Goal: Transaction & Acquisition: Register for event/course

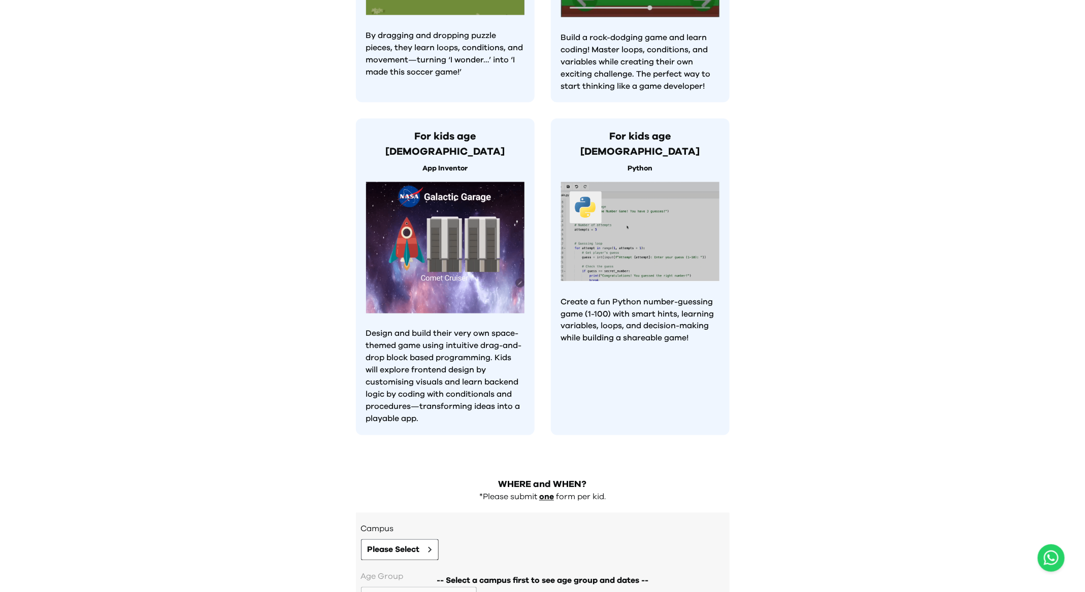
scroll to position [848, 0]
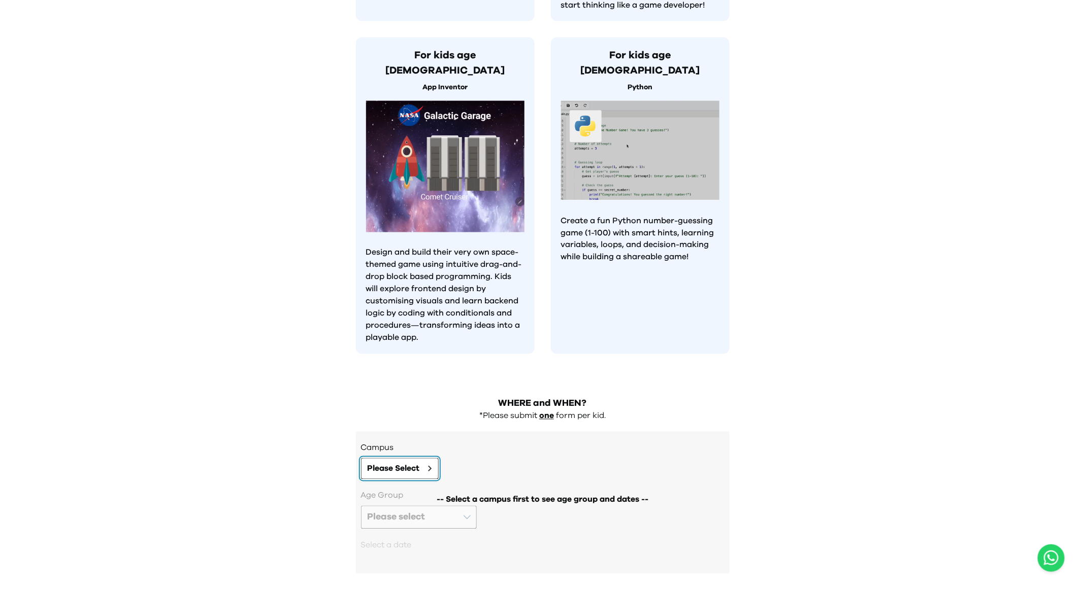
click at [406, 463] on span "Please Select" at bounding box center [393, 469] width 52 height 12
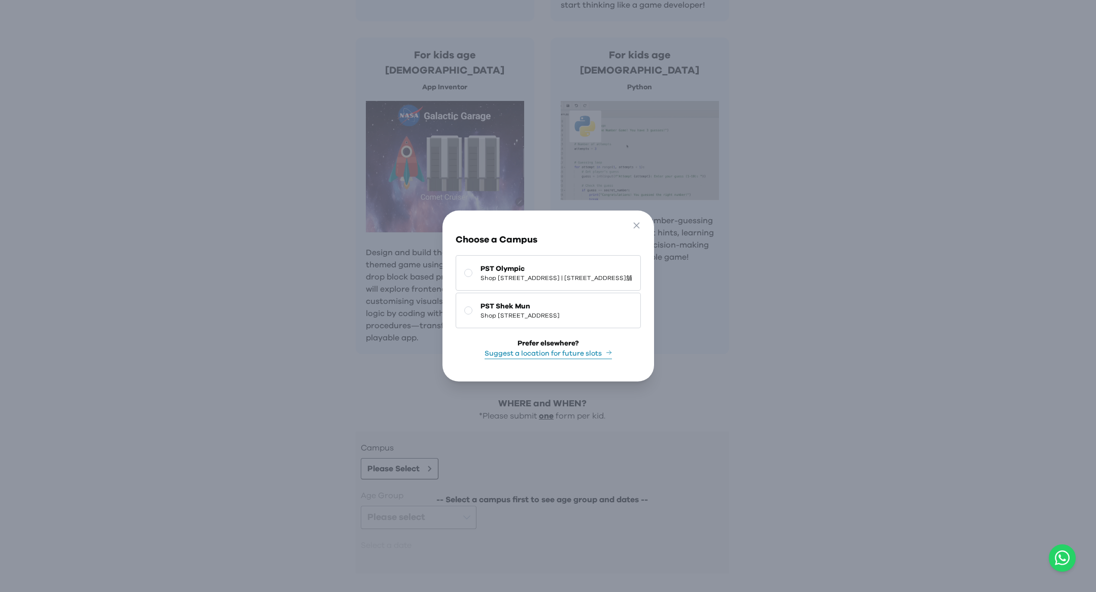
click at [327, 328] on div "Go Back Close Choose a Campus PST Olympic Shop 118-119, 1/F, Olympian City 1, 1…" at bounding box center [548, 296] width 1096 height 592
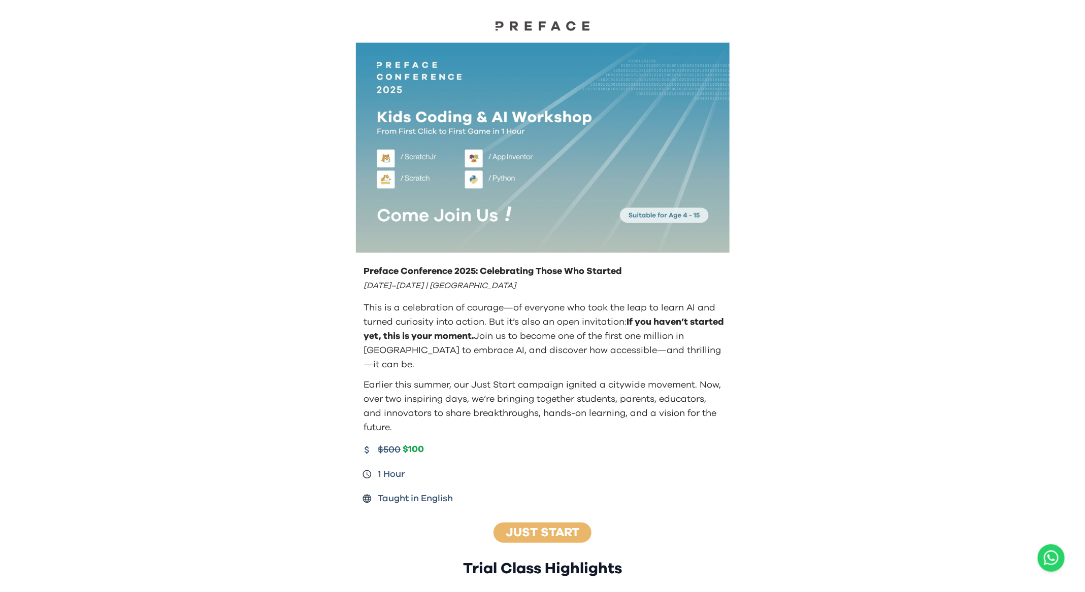
scroll to position [0, 0]
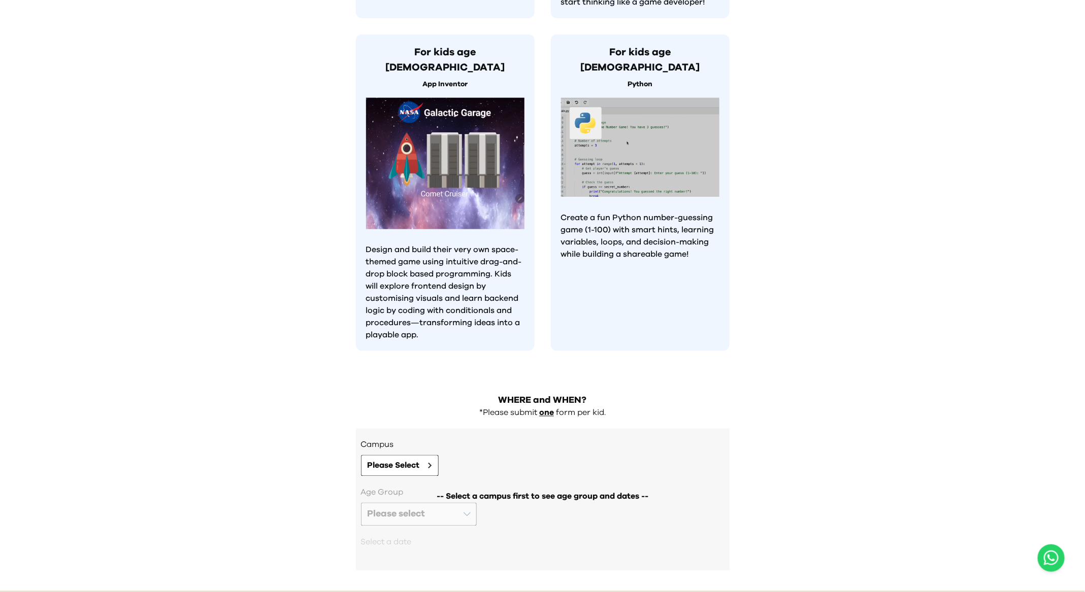
scroll to position [744, 0]
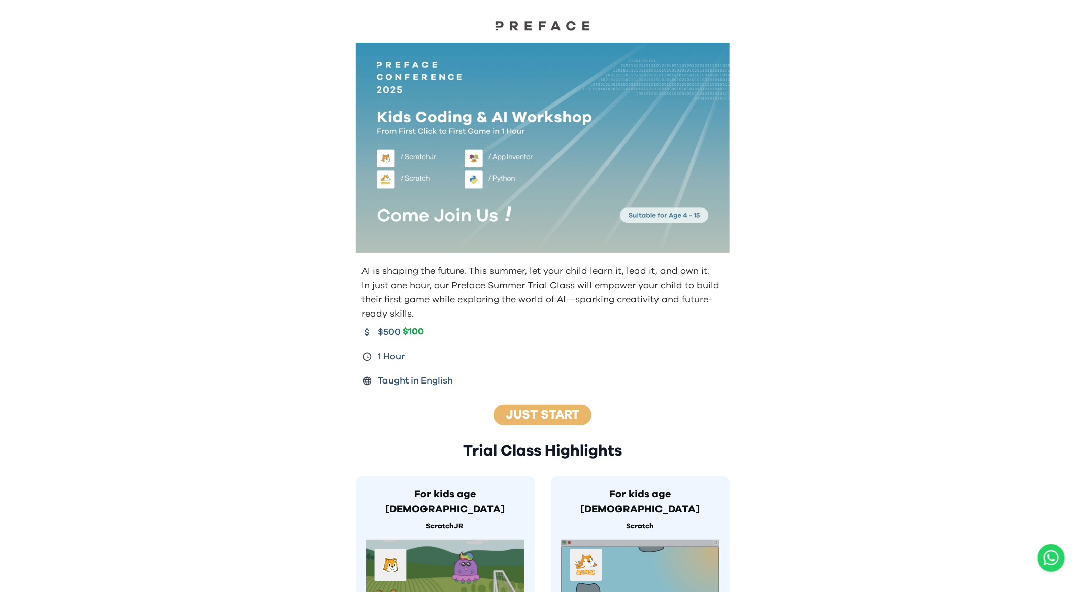
click at [451, 132] on img at bounding box center [543, 148] width 374 height 210
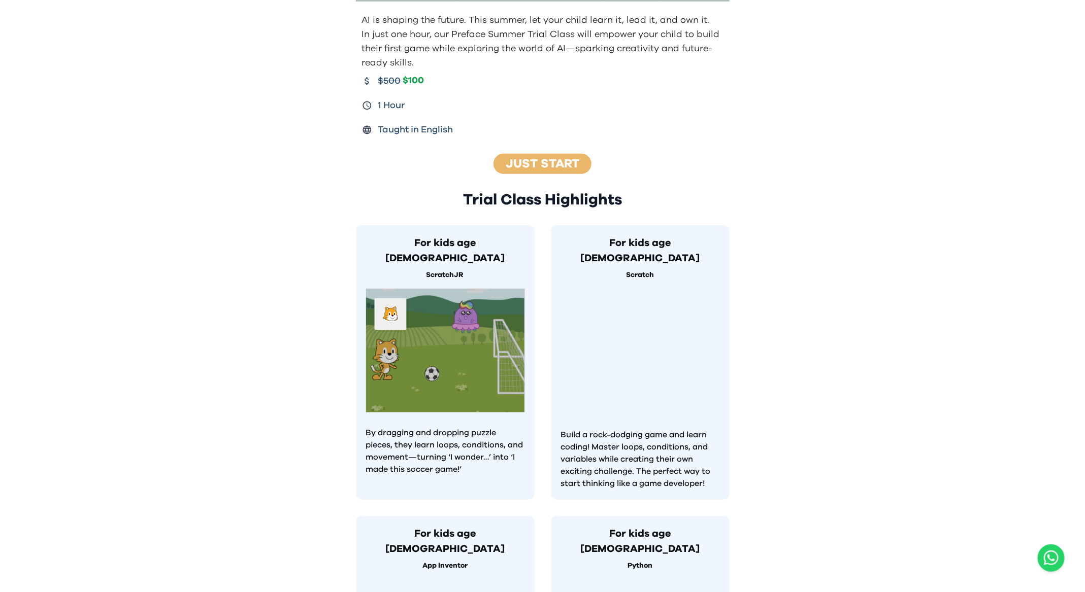
scroll to position [744, 0]
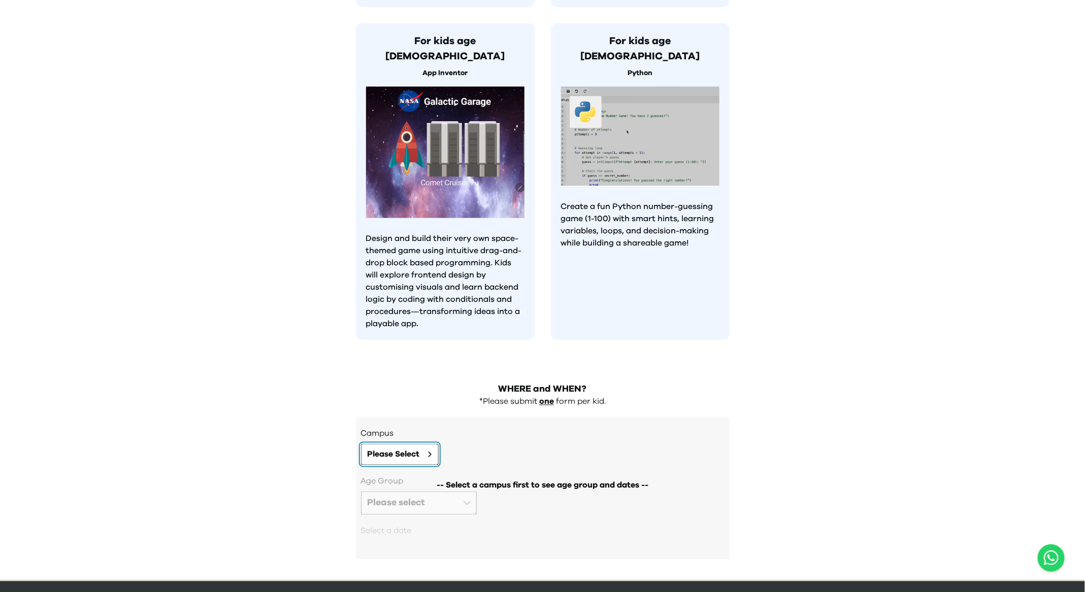
click at [402, 444] on button "Please Select" at bounding box center [400, 454] width 78 height 21
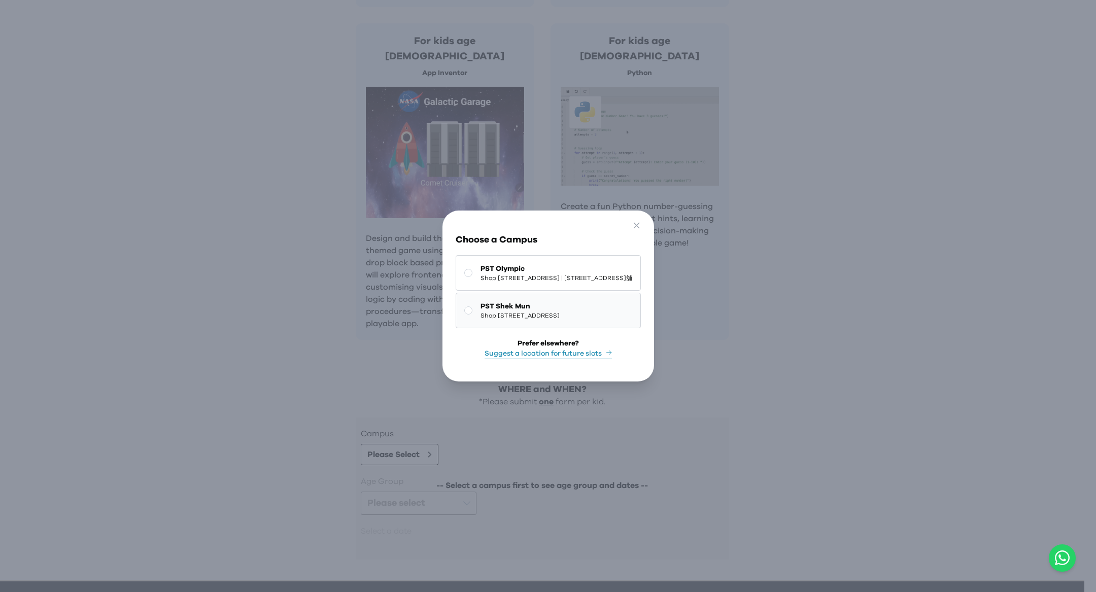
click at [484, 312] on span "Shop [STREET_ADDRESS]" at bounding box center [520, 316] width 79 height 8
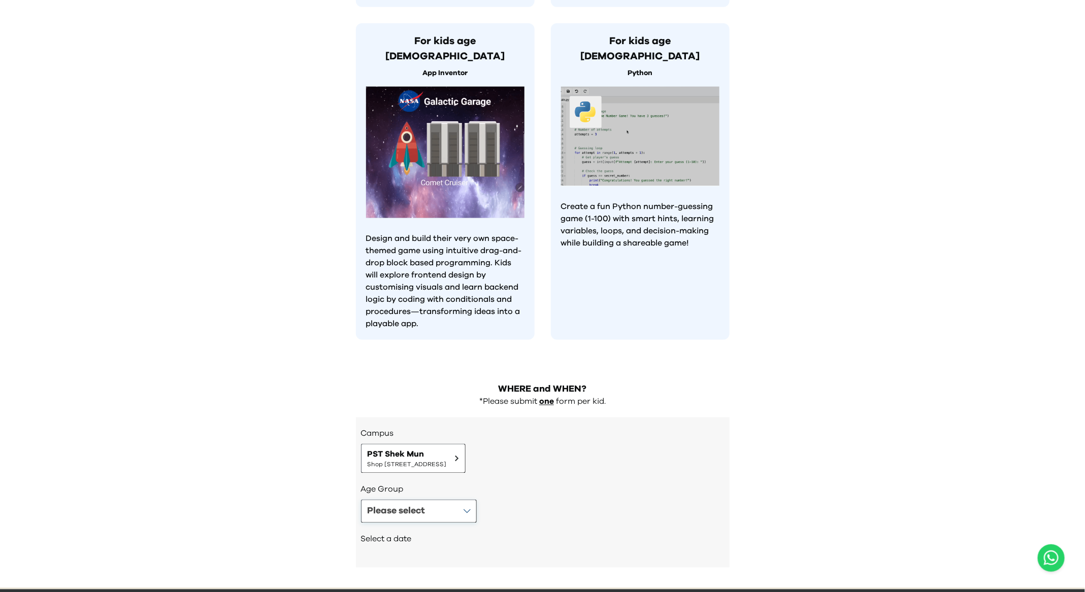
scroll to position [752, 0]
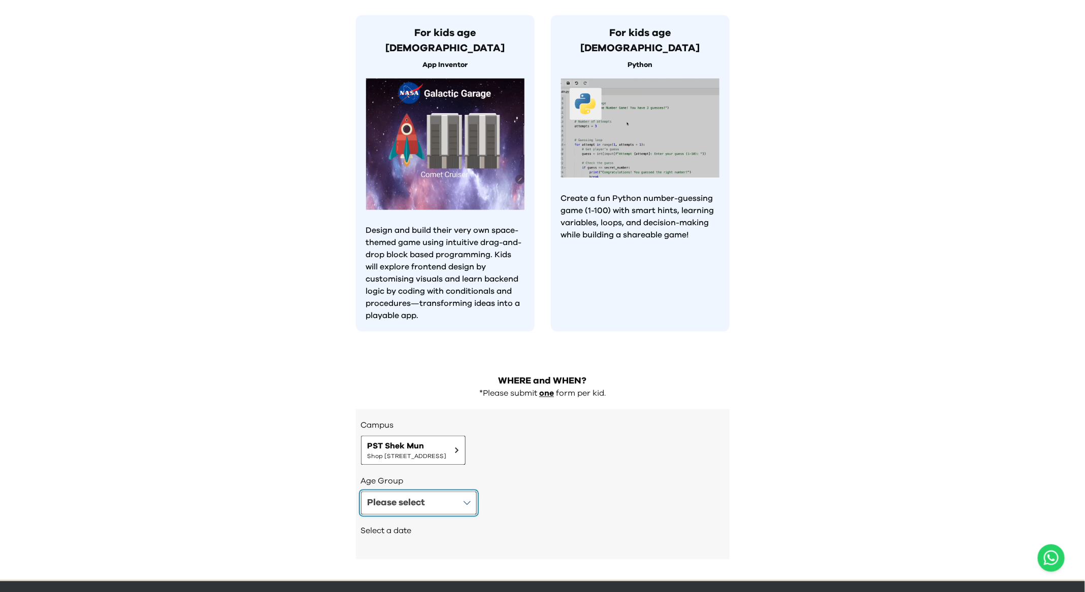
click at [452, 492] on button "Please select" at bounding box center [419, 503] width 116 height 23
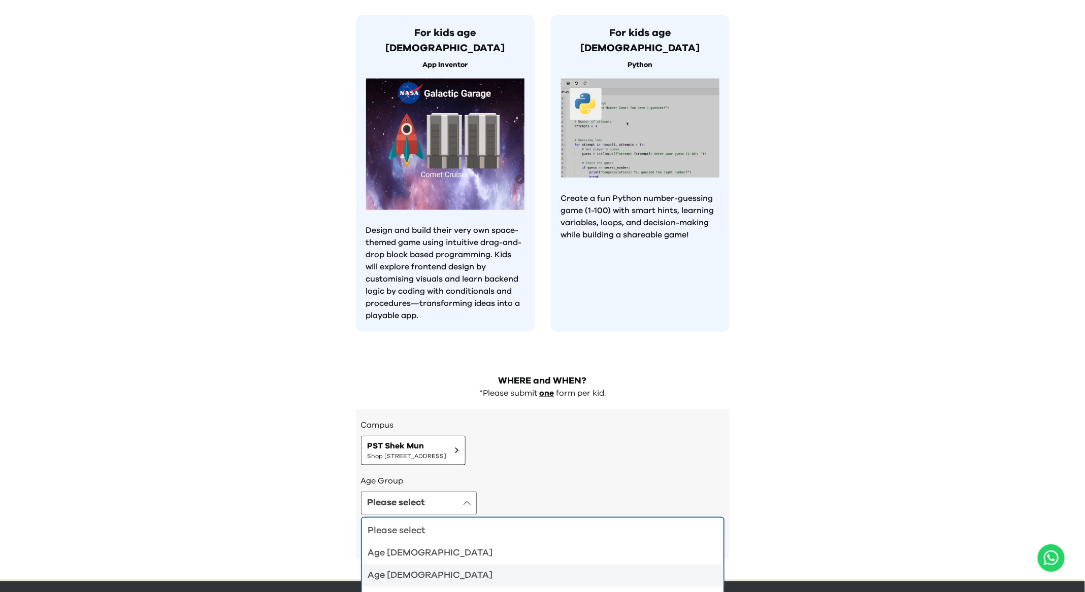
click at [451, 569] on div "Age [DEMOGRAPHIC_DATA]" at bounding box center [536, 576] width 337 height 14
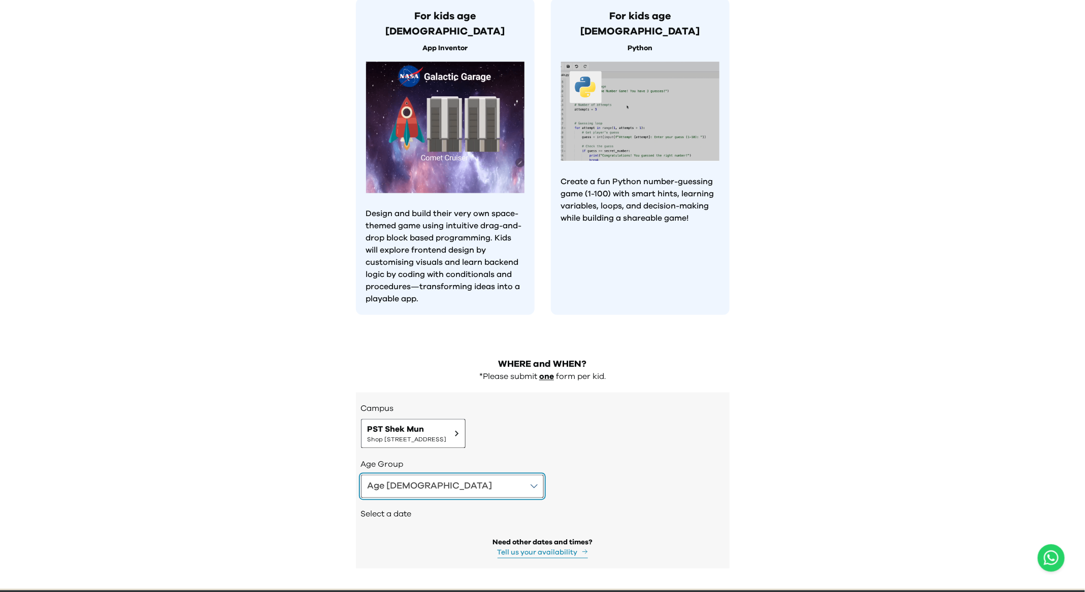
scroll to position [778, 0]
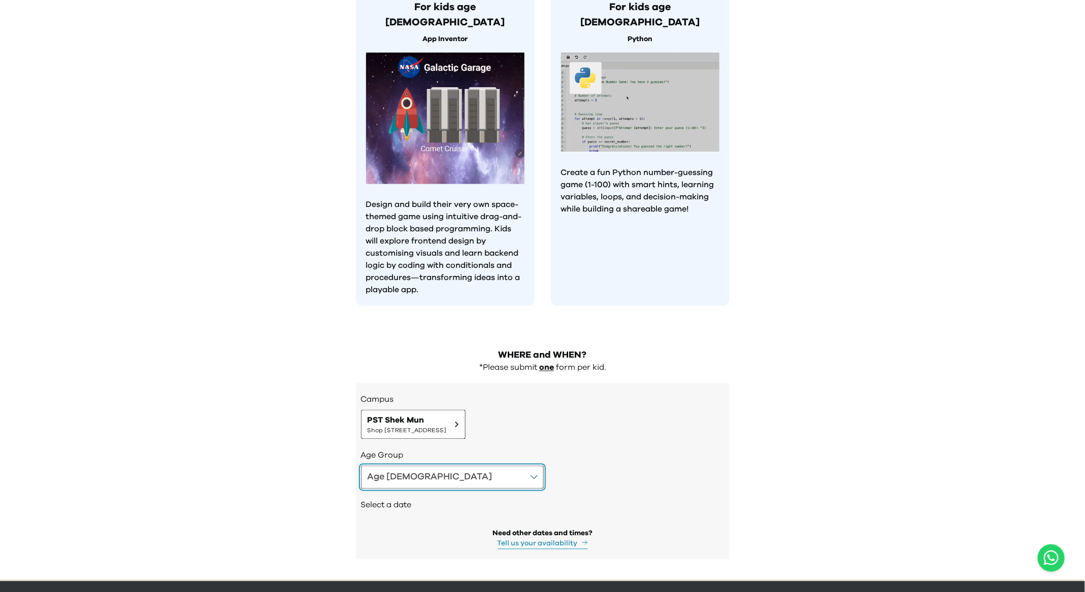
click at [422, 466] on button "Age [DEMOGRAPHIC_DATA]" at bounding box center [452, 477] width 183 height 23
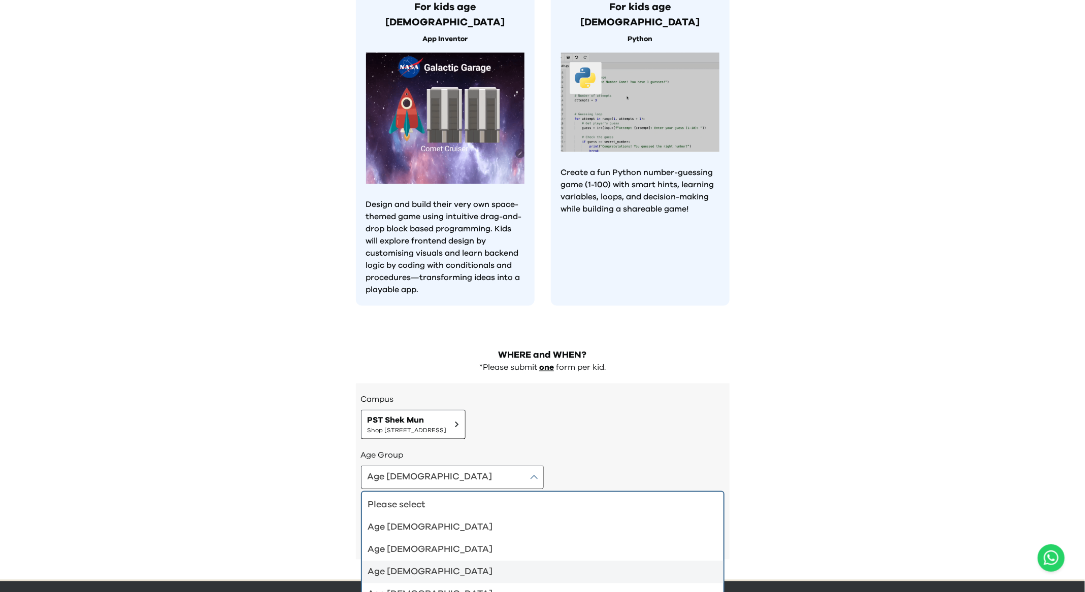
click at [420, 561] on li "Age [DEMOGRAPHIC_DATA]" at bounding box center [542, 572] width 361 height 22
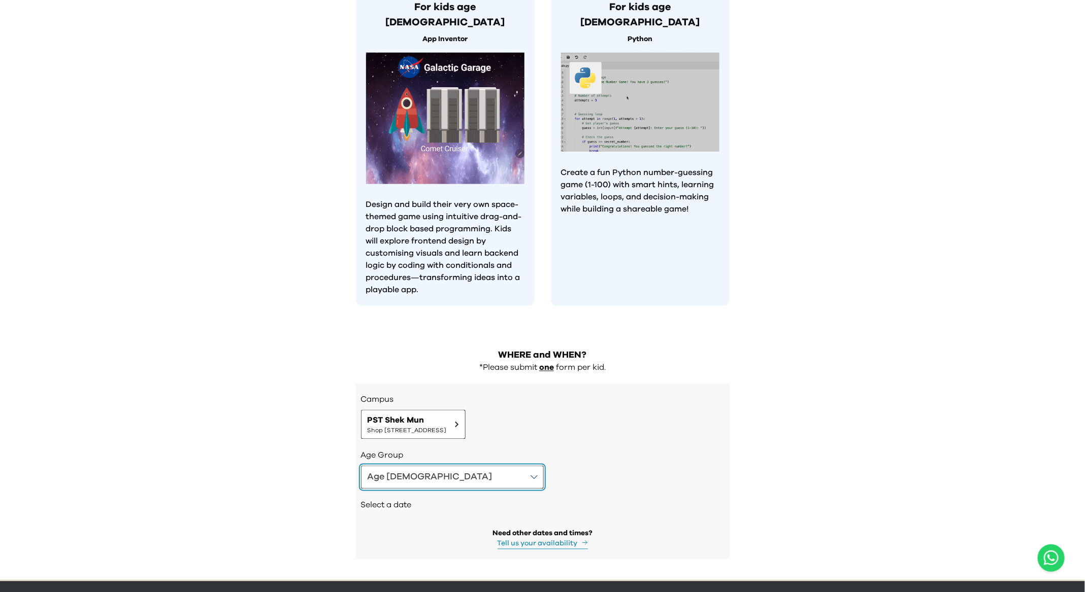
click at [425, 466] on button "Age [DEMOGRAPHIC_DATA]" at bounding box center [452, 477] width 183 height 23
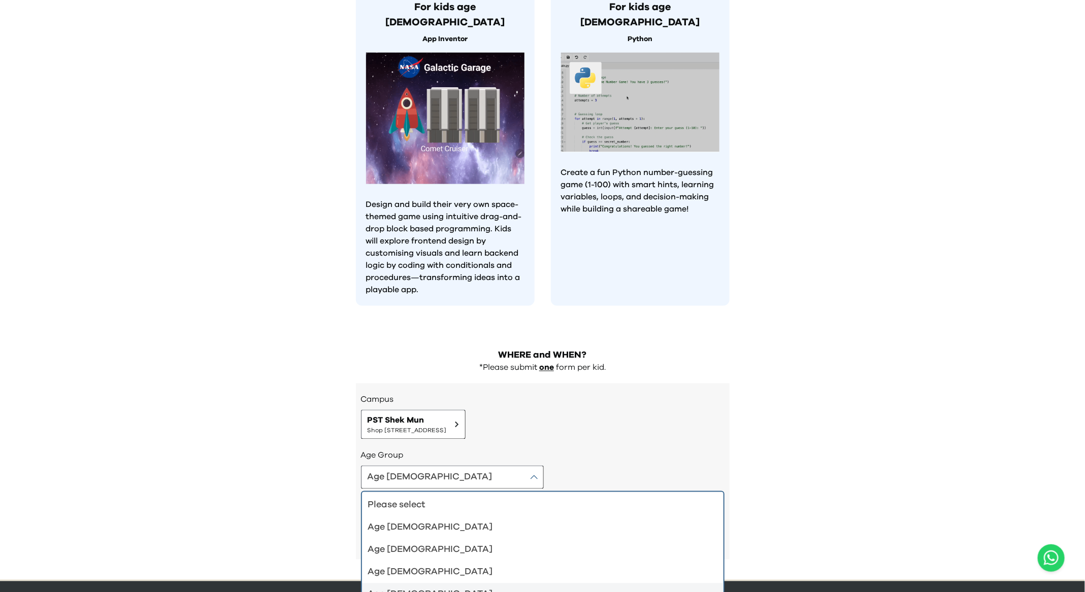
click at [424, 588] on div "Age [DEMOGRAPHIC_DATA]" at bounding box center [536, 595] width 337 height 14
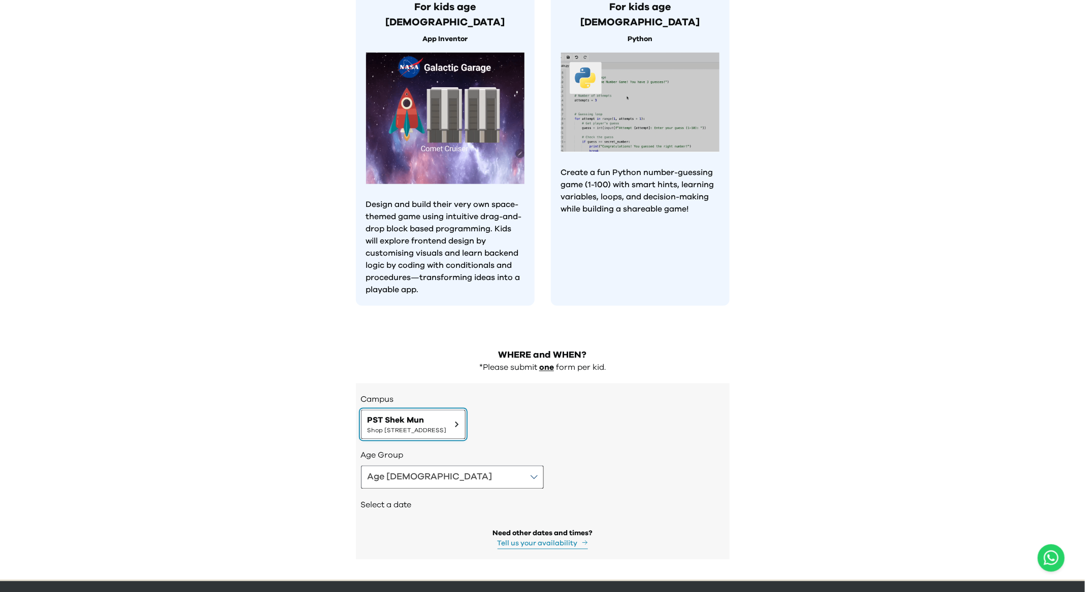
click at [447, 427] on span "Shop [STREET_ADDRESS]" at bounding box center [406, 431] width 79 height 8
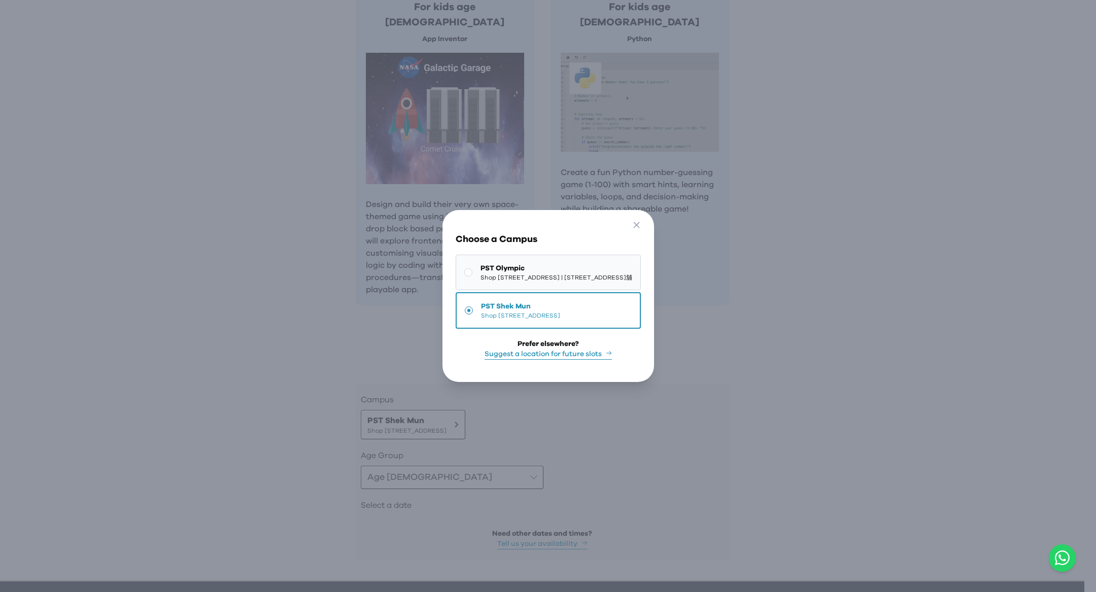
click at [480, 279] on button "PST Olympic Shop [STREET_ADDRESS] | [STREET_ADDRESS]舖" at bounding box center [548, 273] width 185 height 36
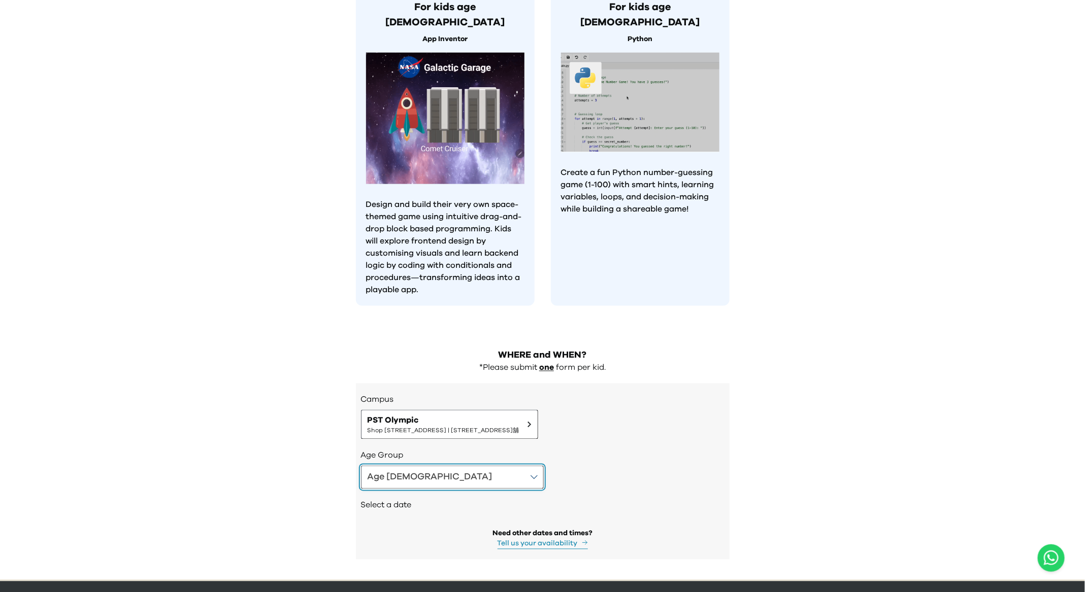
click at [424, 466] on button "Age [DEMOGRAPHIC_DATA]" at bounding box center [452, 477] width 183 height 23
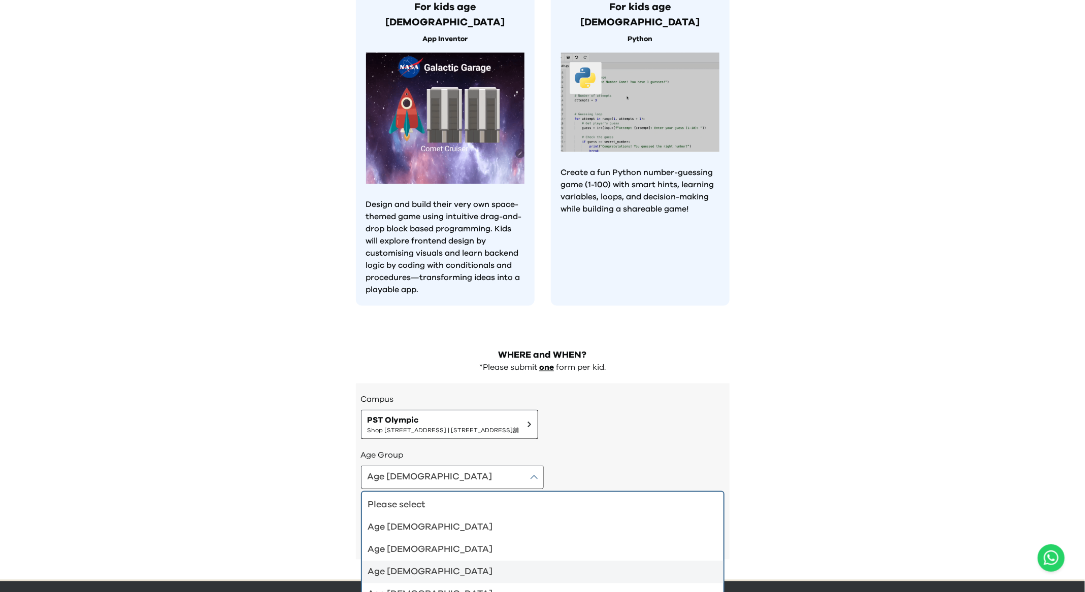
click at [418, 565] on div "Age [DEMOGRAPHIC_DATA]" at bounding box center [536, 572] width 337 height 14
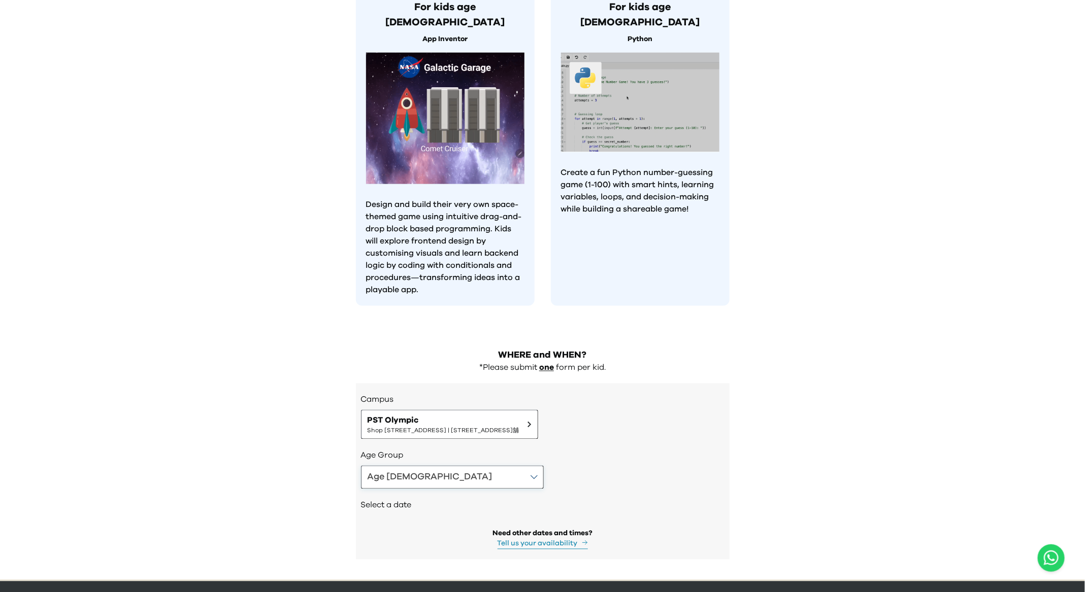
click at [427, 450] on div "Age Group Age [DEMOGRAPHIC_DATA]" at bounding box center [542, 470] width 363 height 40
click at [427, 466] on button "Age [DEMOGRAPHIC_DATA]" at bounding box center [452, 477] width 183 height 23
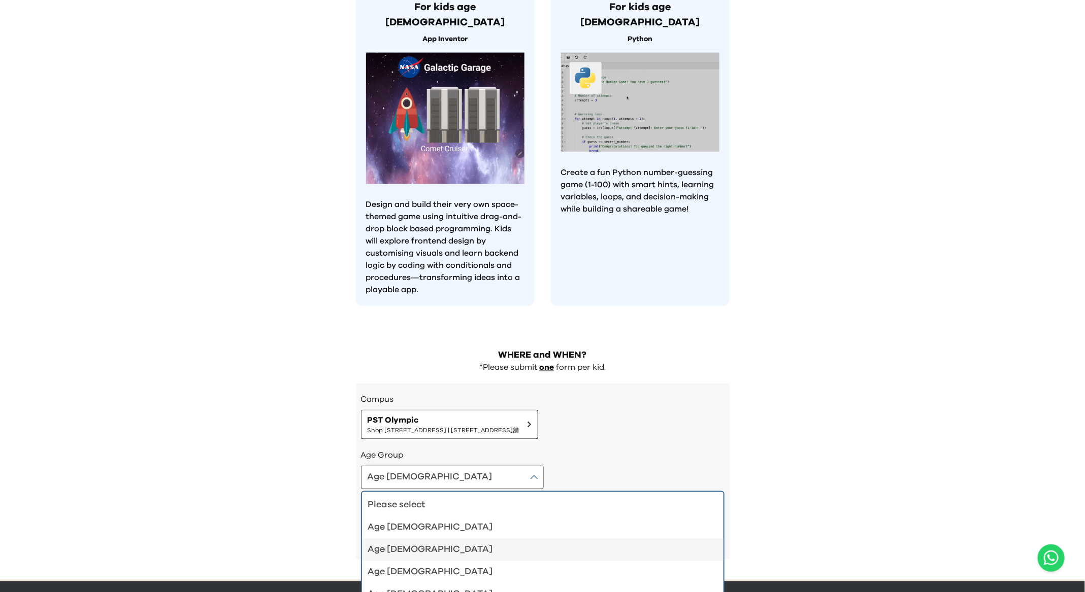
click at [434, 543] on div "Age [DEMOGRAPHIC_DATA]" at bounding box center [536, 550] width 337 height 14
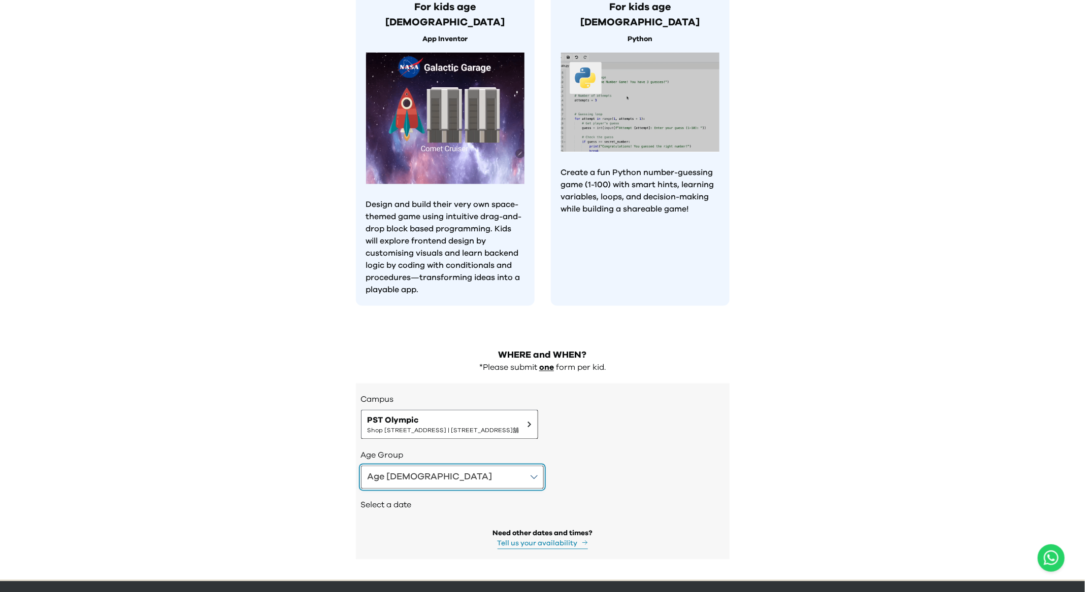
click at [423, 466] on button "Age [DEMOGRAPHIC_DATA]" at bounding box center [452, 477] width 183 height 23
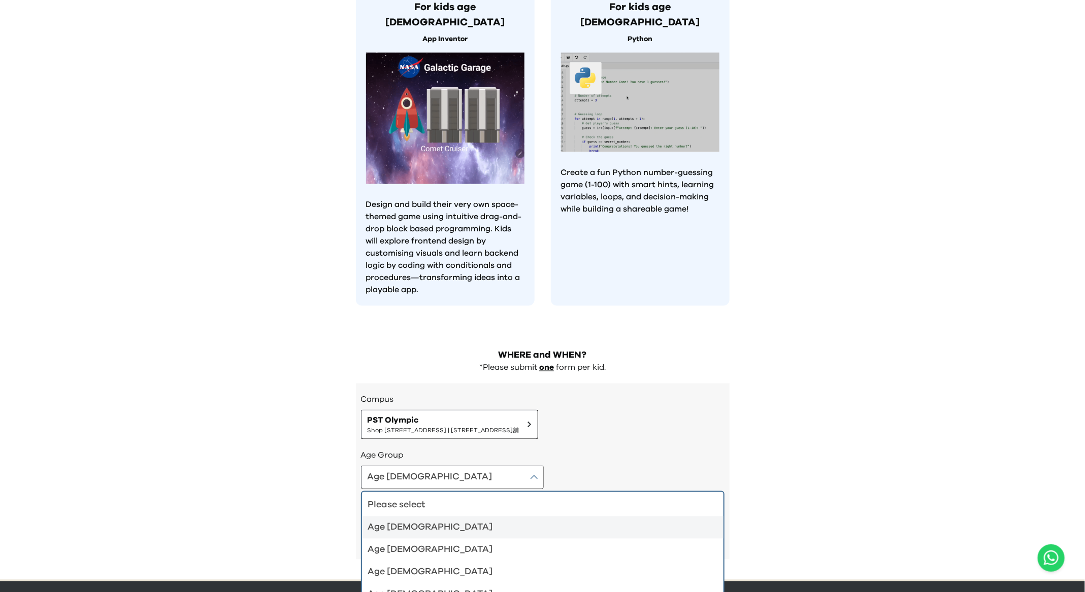
click at [423, 521] on div "Age [DEMOGRAPHIC_DATA]" at bounding box center [536, 528] width 337 height 14
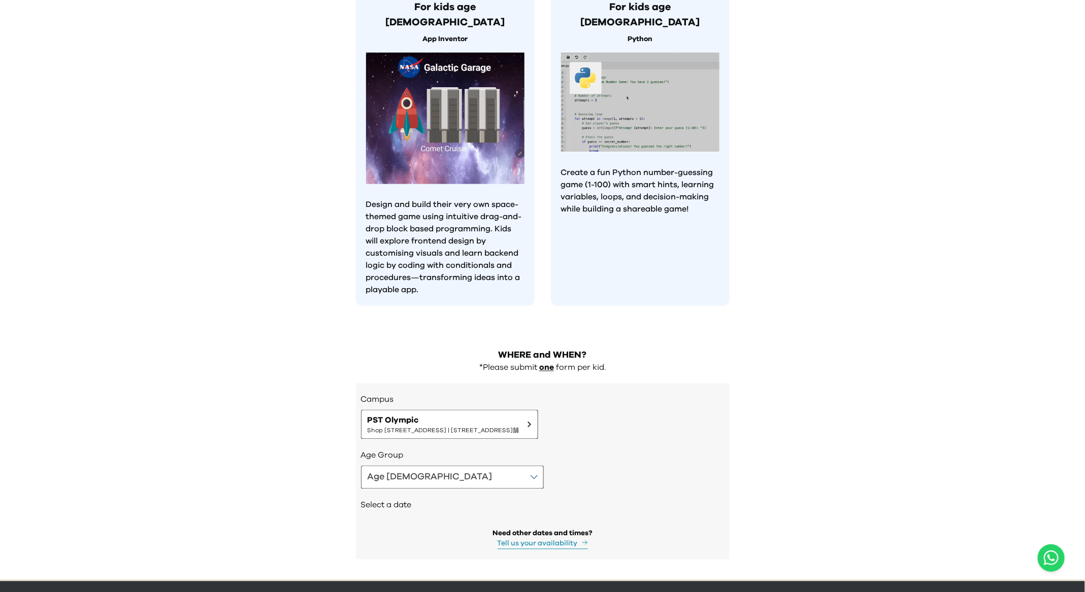
click at [728, 339] on div "WHERE and WHEN? *Please submit one form per kid. Campus [GEOGRAPHIC_DATA] [STRE…" at bounding box center [543, 460] width 390 height 242
click at [635, 351] on div "WHERE and WHEN? *Please submit one form per kid. Campus [GEOGRAPHIC_DATA] [STRE…" at bounding box center [543, 460] width 390 height 242
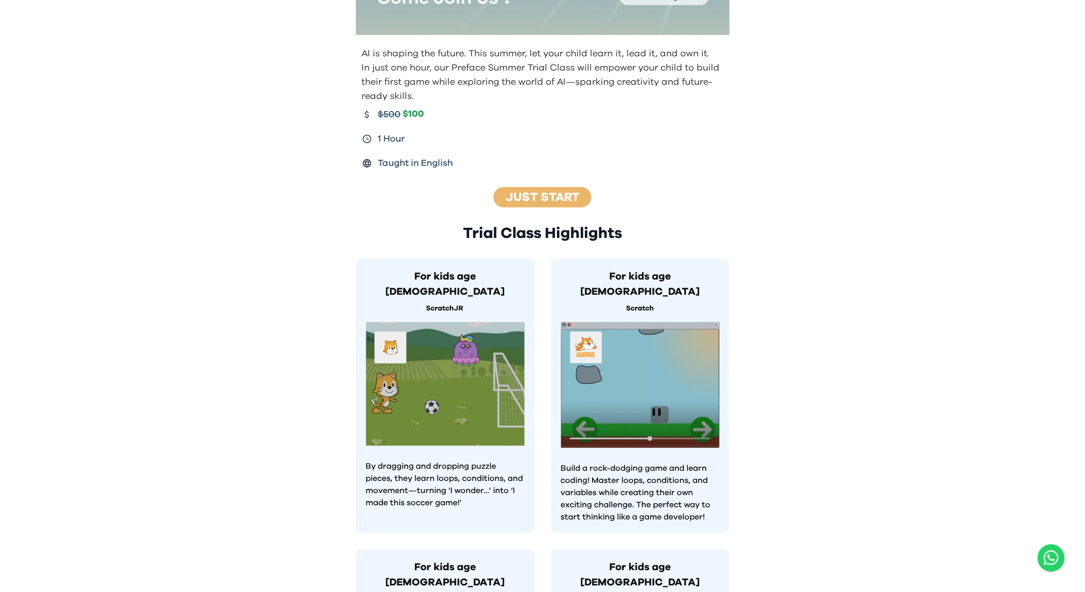
scroll to position [0, 0]
